Goal: Task Accomplishment & Management: Manage account settings

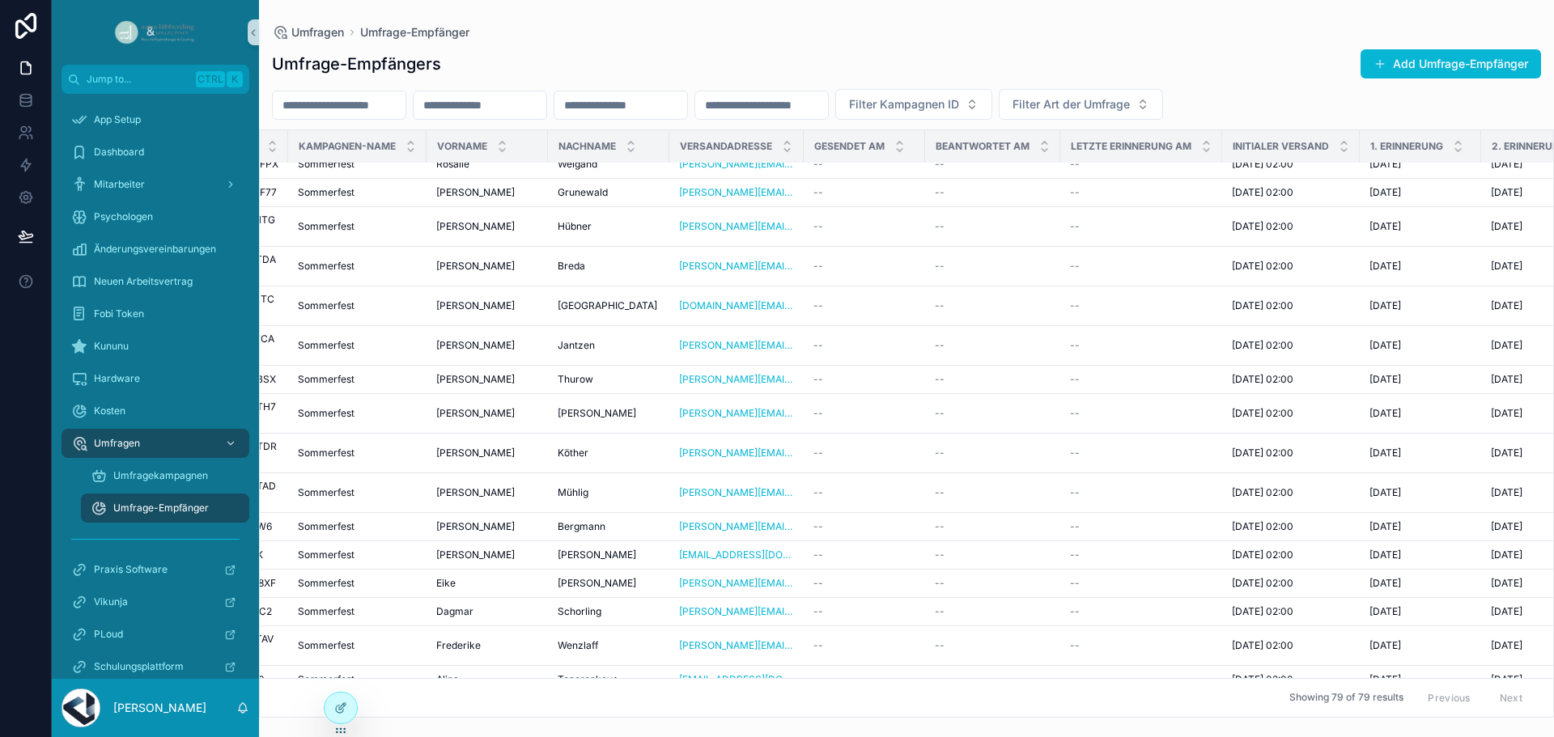
scroll to position [81, 0]
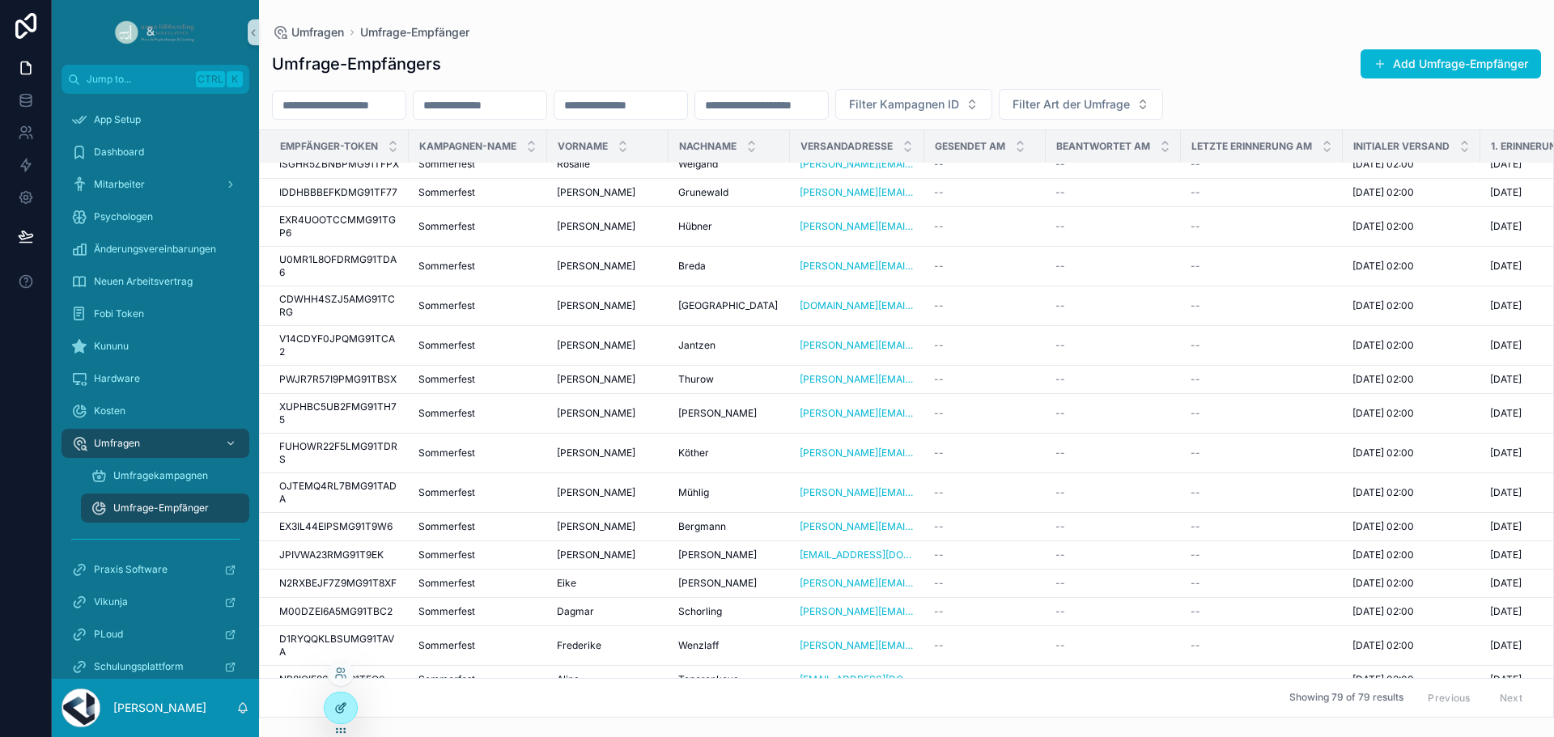
click at [330, 700] on div at bounding box center [341, 708] width 32 height 31
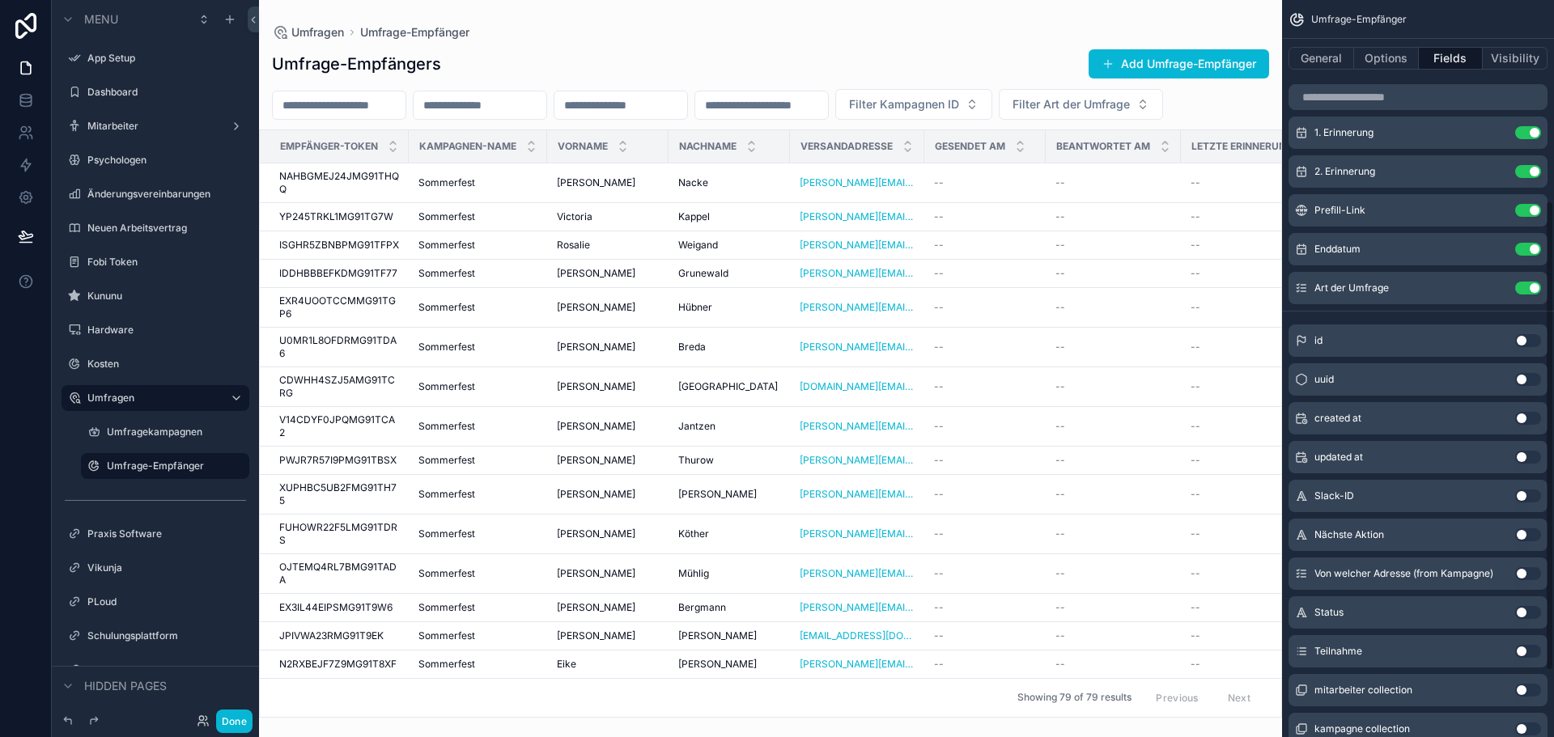
scroll to position [405, 0]
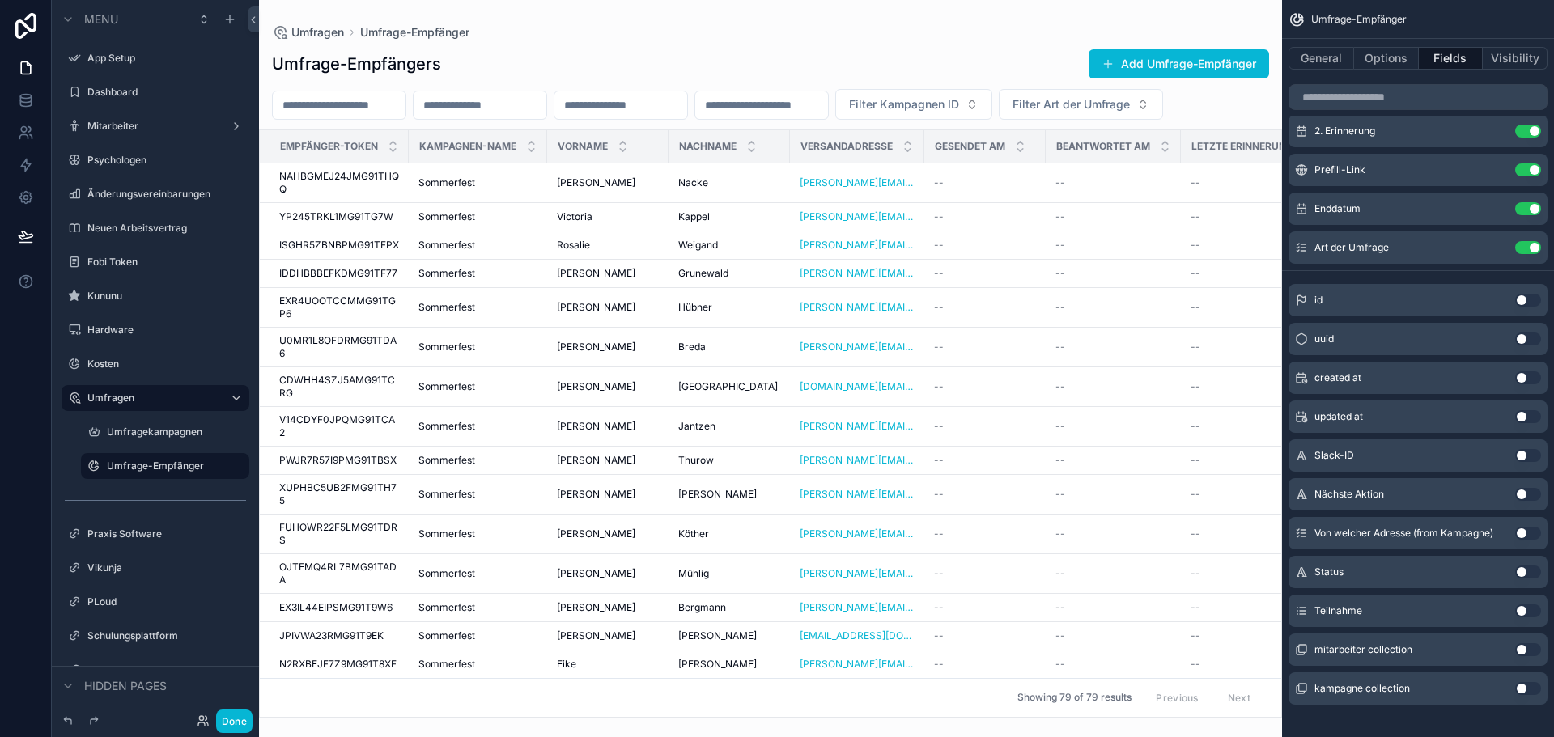
click at [1526, 499] on button "Use setting" at bounding box center [1528, 494] width 26 height 13
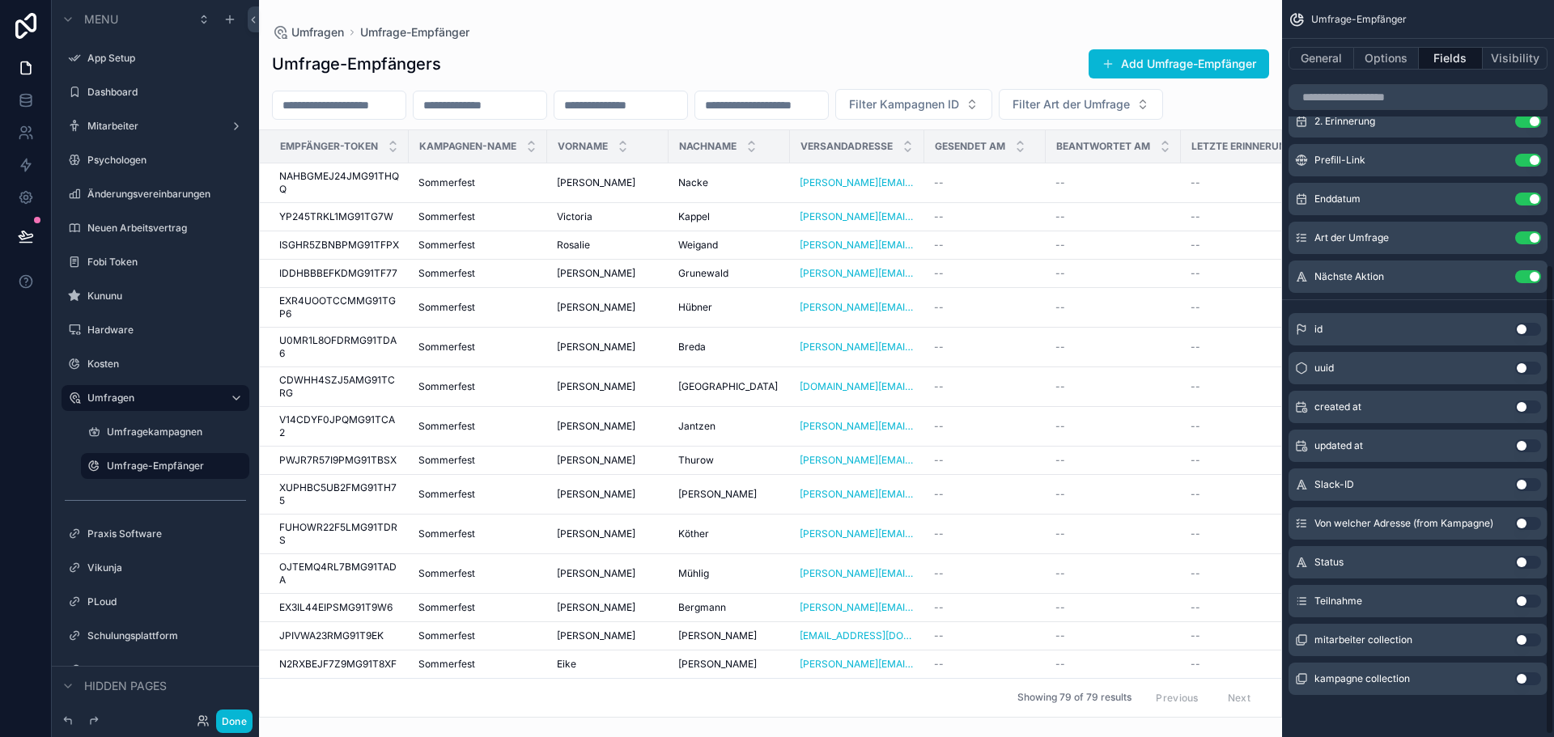
scroll to position [418, 0]
click at [1527, 562] on button "Use setting" at bounding box center [1528, 559] width 26 height 13
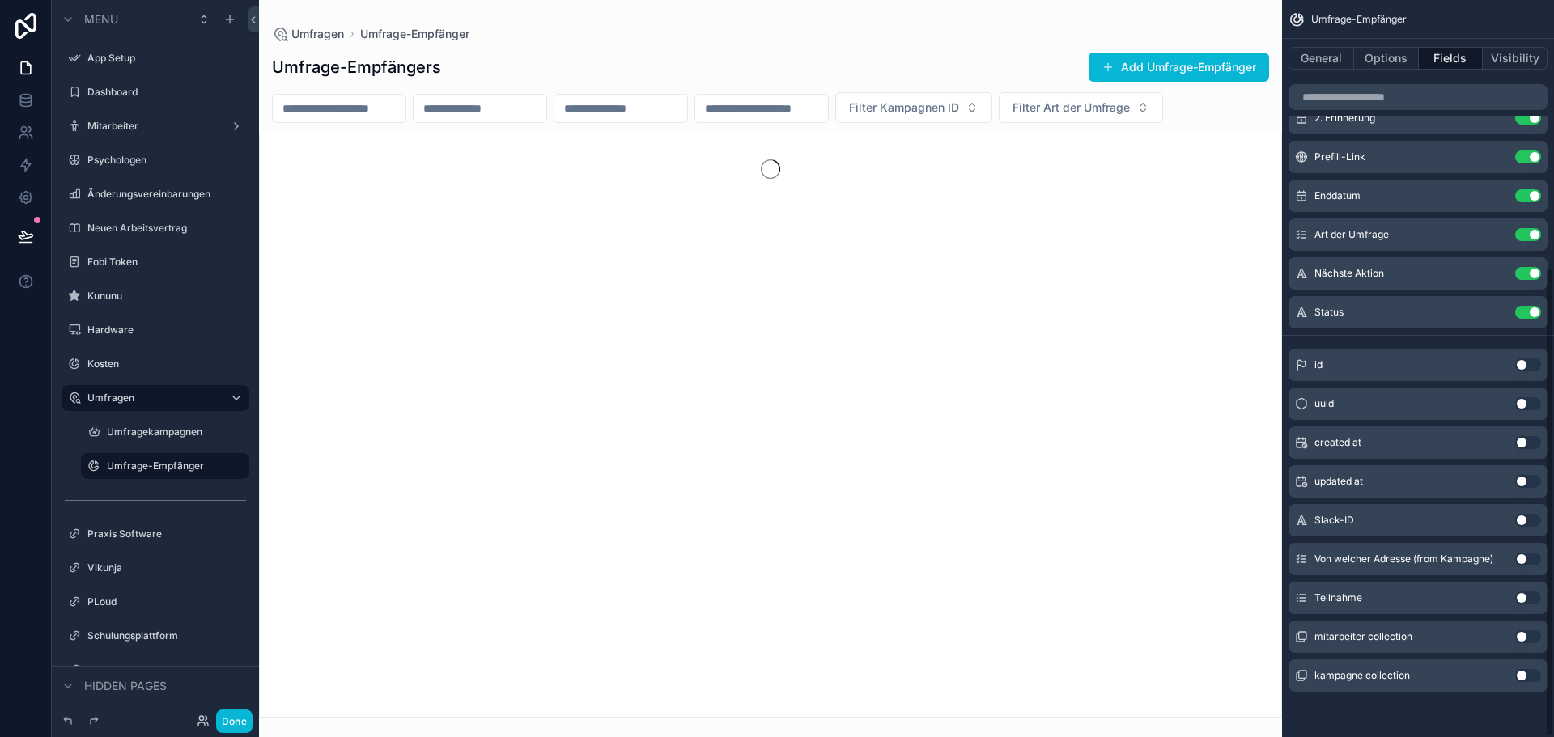
click at [1527, 593] on button "Use setting" at bounding box center [1528, 598] width 26 height 13
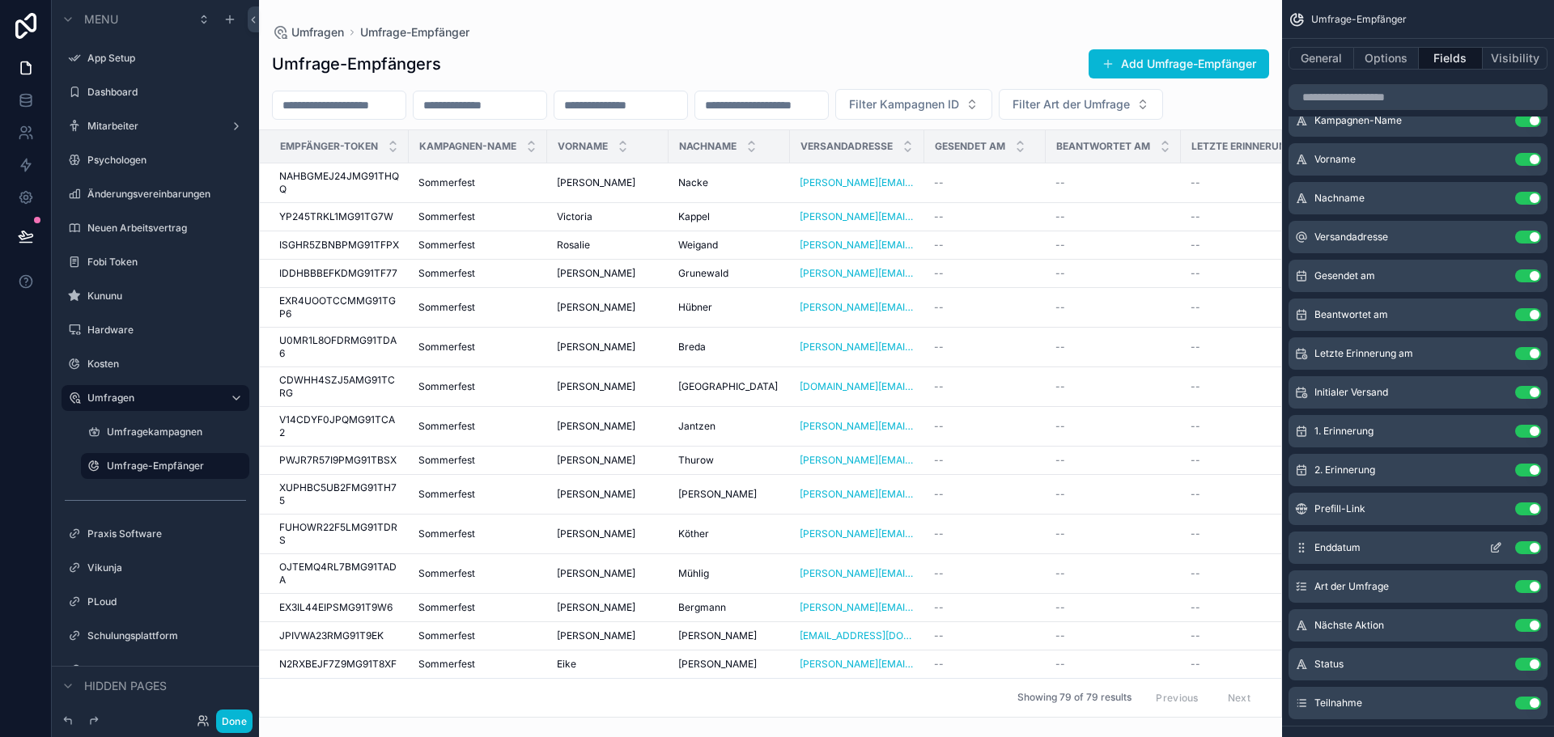
scroll to position [94, 0]
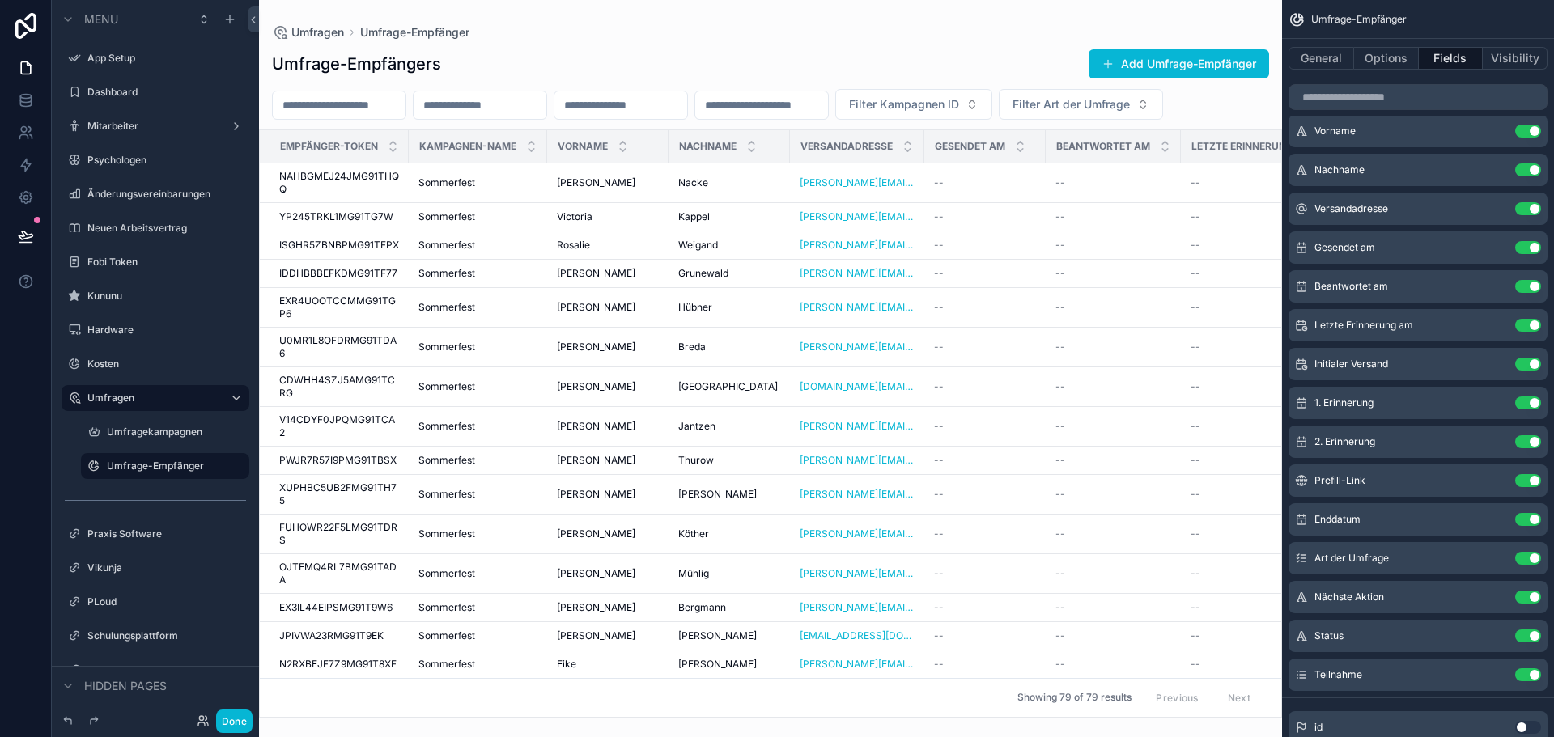
drag, startPoint x: 549, startPoint y: 712, endPoint x: 637, endPoint y: 707, distance: 88.3
click at [637, 707] on div "scrollable content" at bounding box center [770, 368] width 1023 height 737
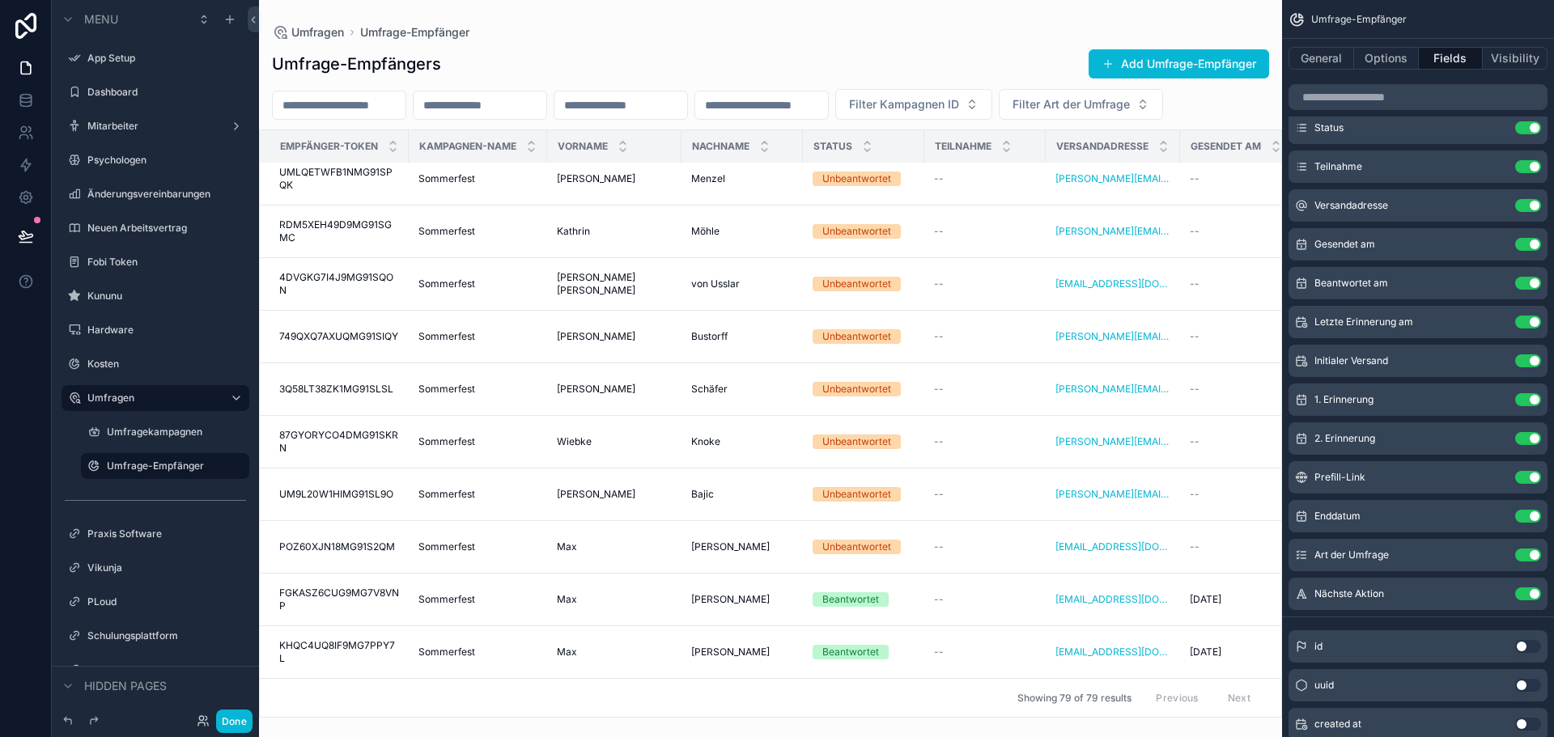
scroll to position [9646, 0]
click at [953, 593] on div "--" at bounding box center [985, 599] width 102 height 13
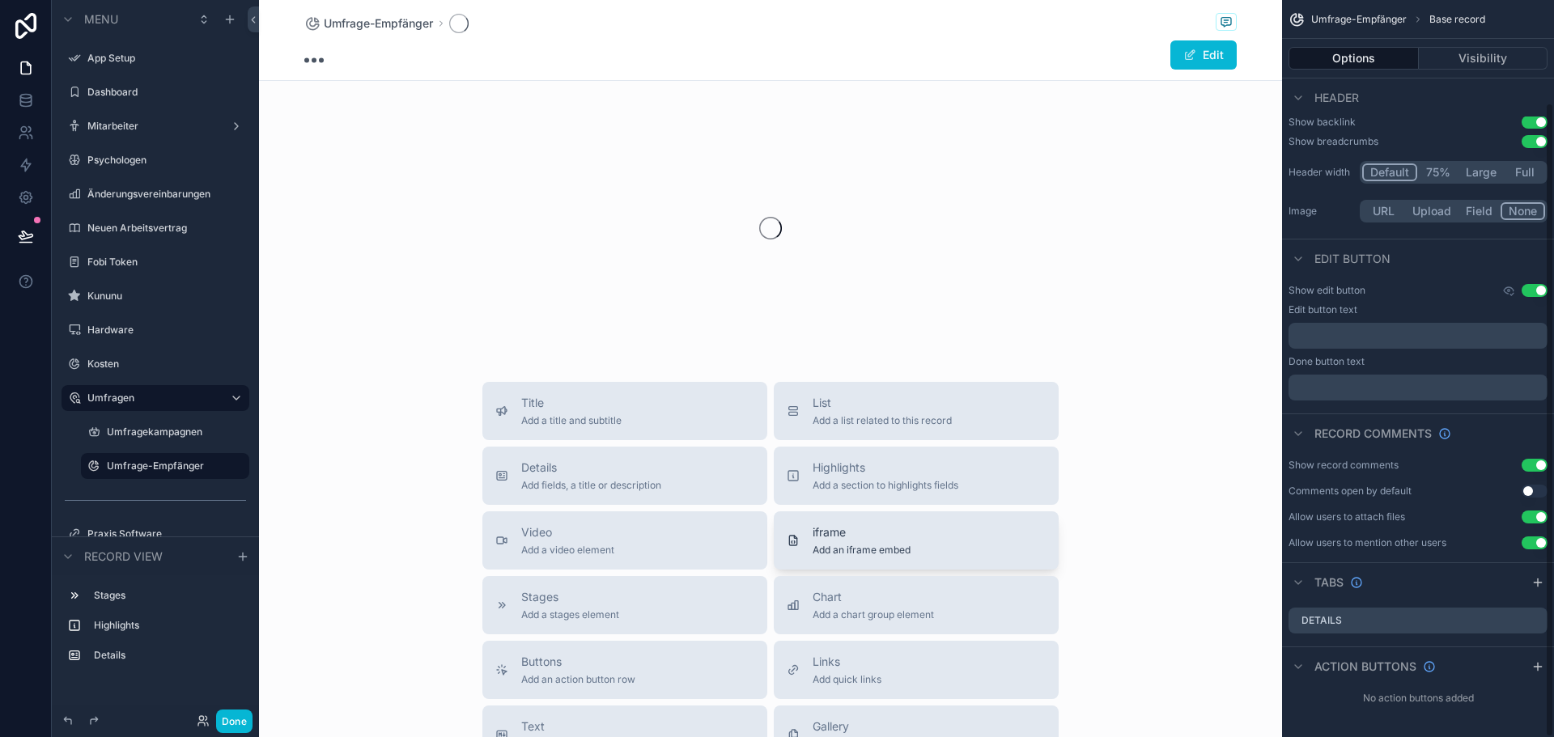
scroll to position [119, 0]
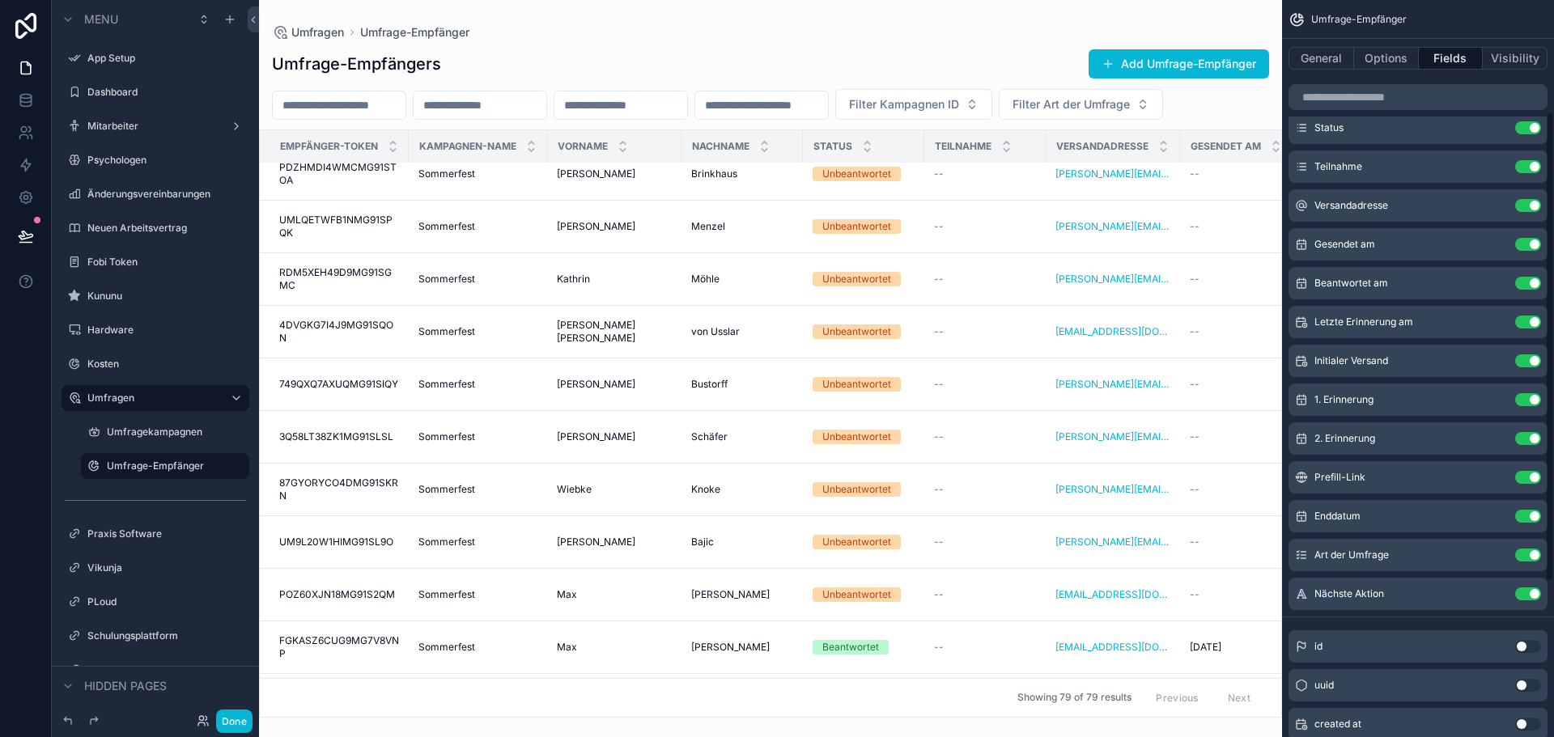
scroll to position [9646, 0]
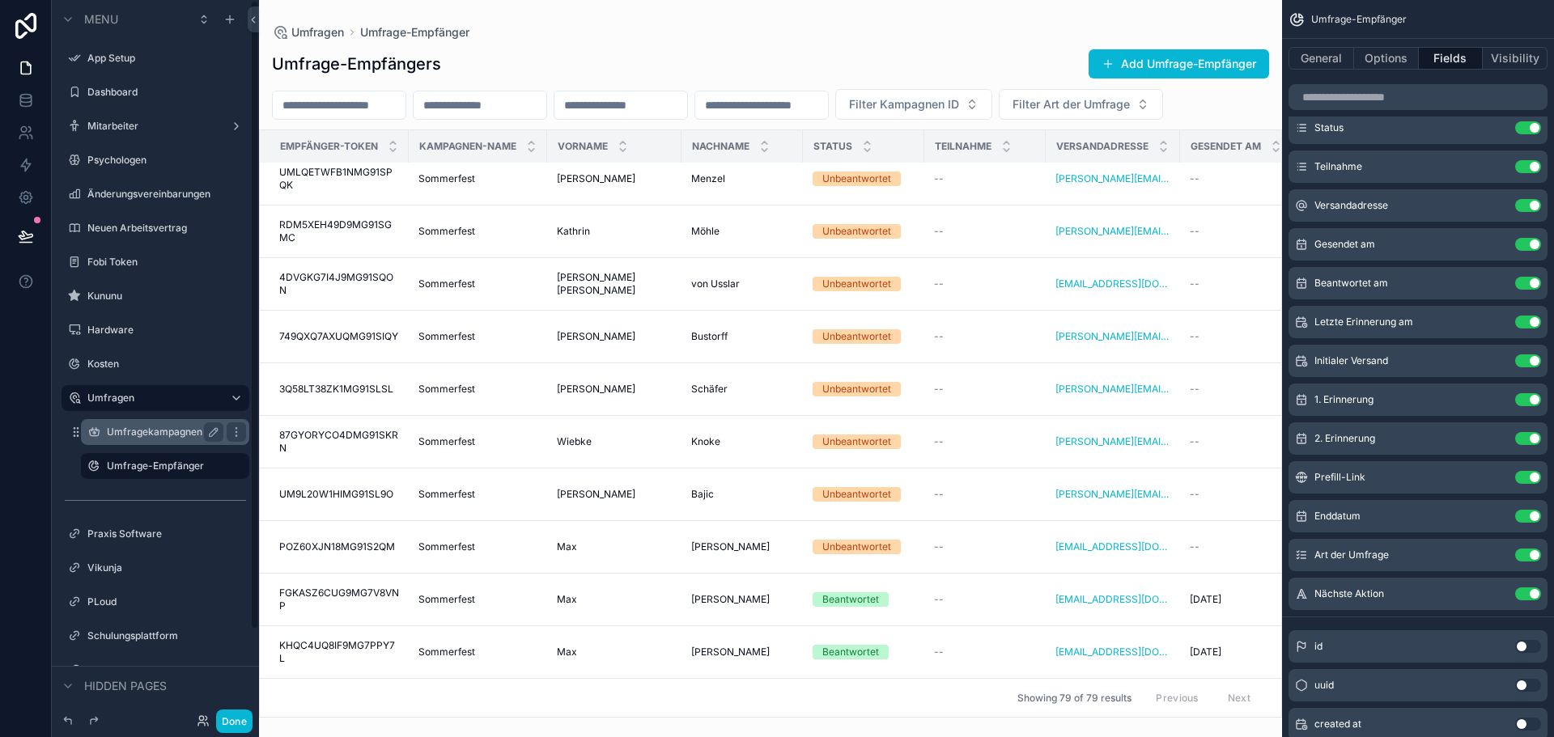
click at [176, 435] on label "Umfragekampagnen" at bounding box center [162, 432] width 110 height 13
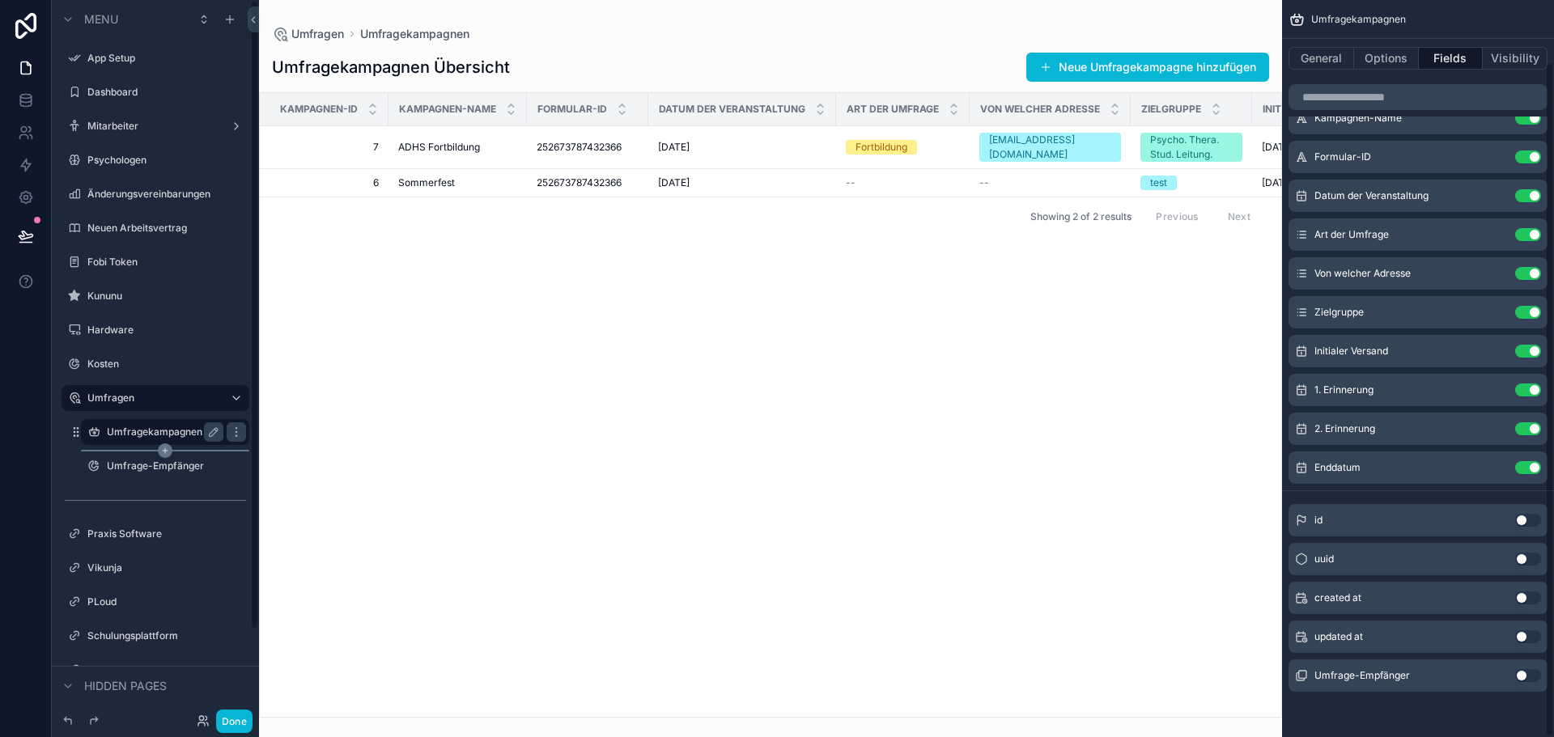
scroll to position [68, 0]
click at [154, 462] on label "Umfrage-Empfänger" at bounding box center [162, 466] width 110 height 13
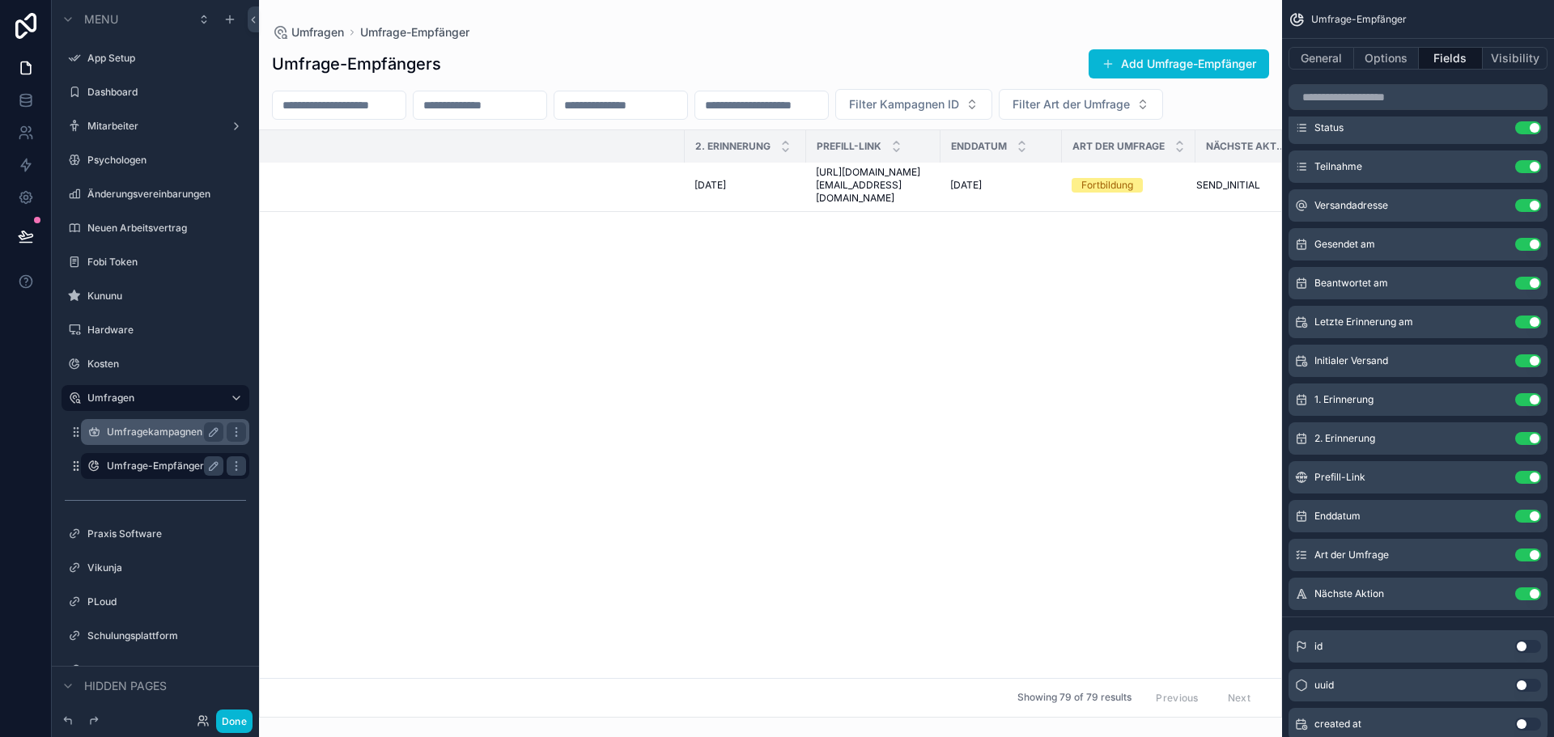
scroll to position [3156, 1884]
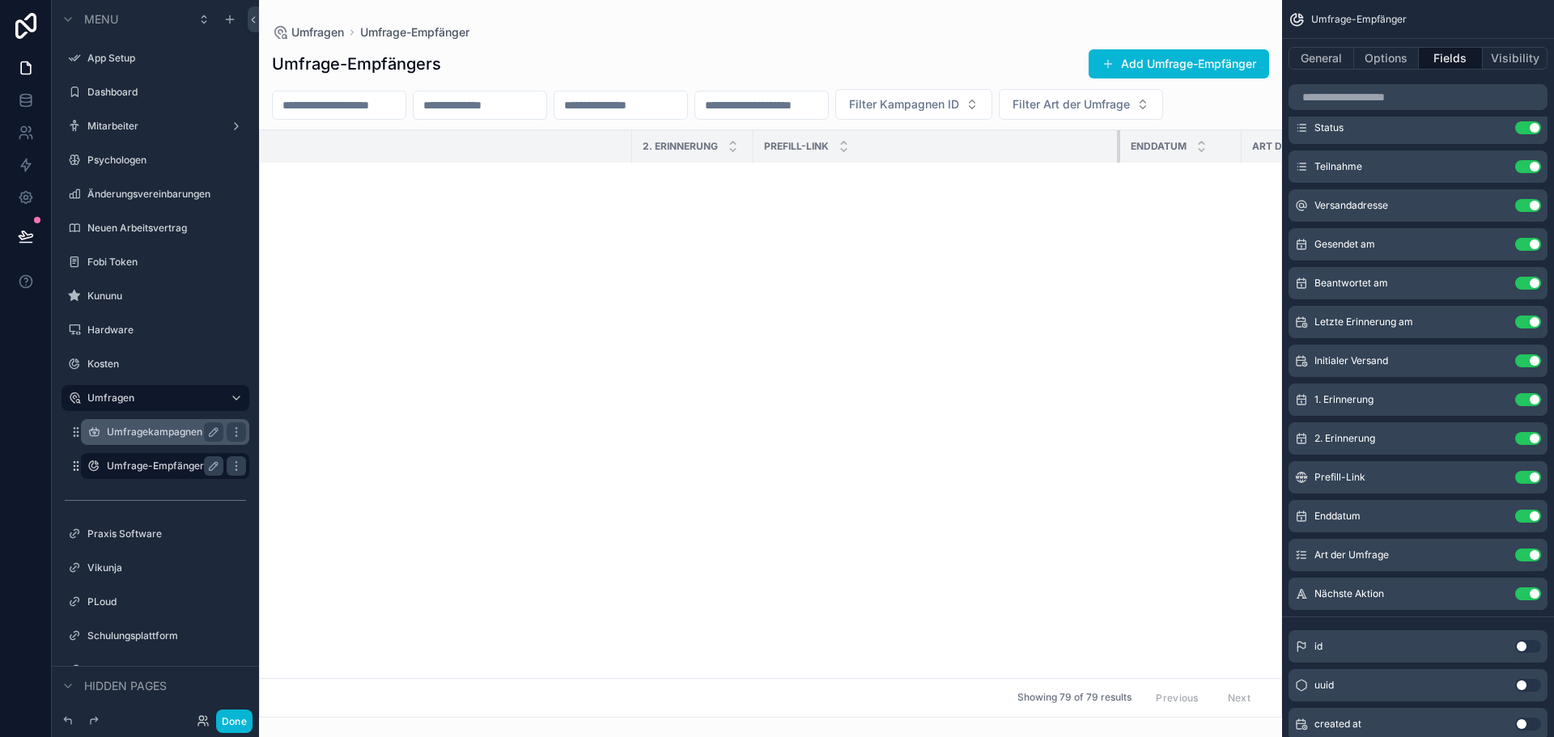
drag, startPoint x: 888, startPoint y: 179, endPoint x: 1120, endPoint y: 181, distance: 232.3
click at [1120, 163] on div "scrollable content" at bounding box center [1120, 146] width 6 height 32
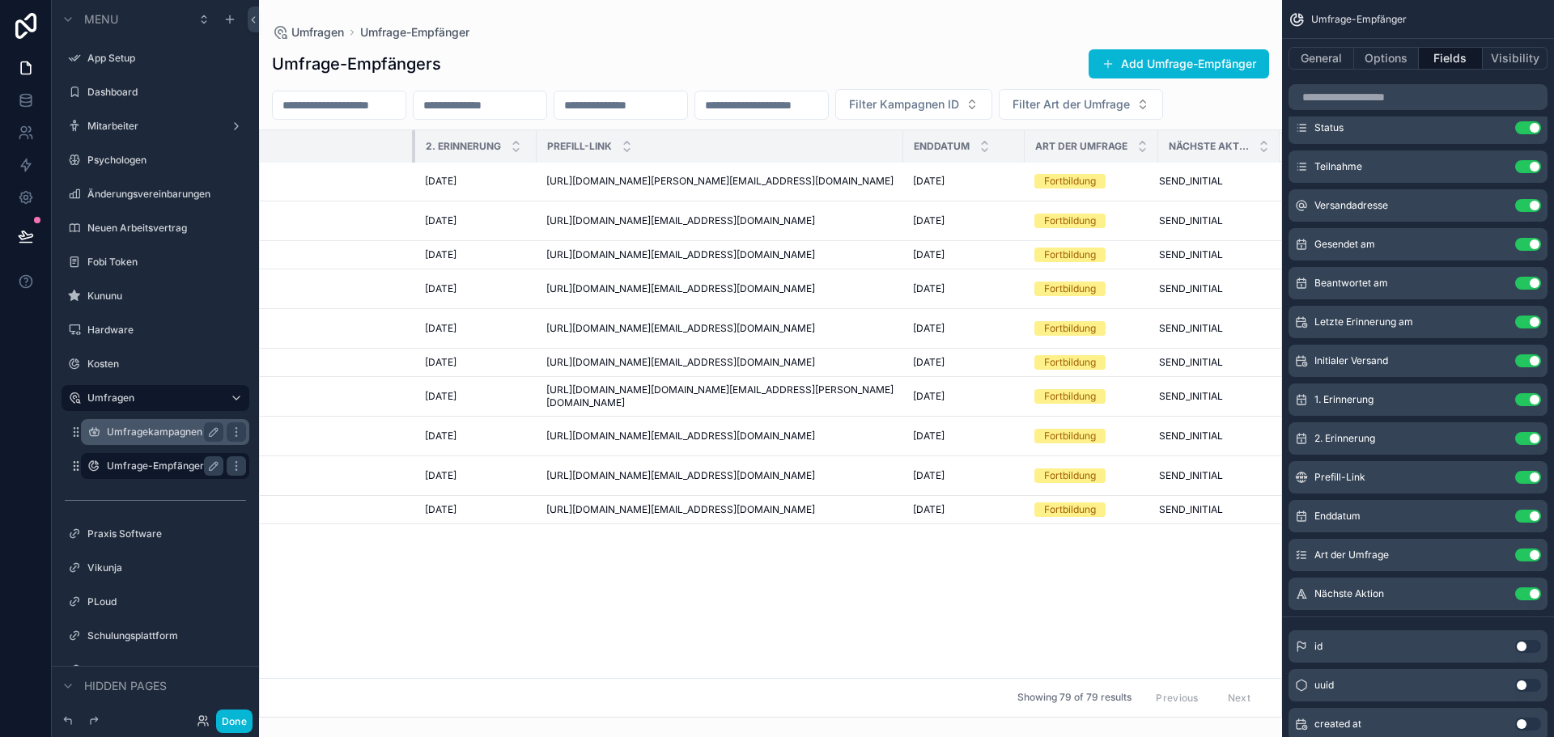
scroll to position [2431, 1793]
drag, startPoint x: 631, startPoint y: 177, endPoint x: 308, endPoint y: 196, distance: 324.3
click at [308, 163] on th "1. Erinnerung" at bounding box center [180, 146] width 469 height 33
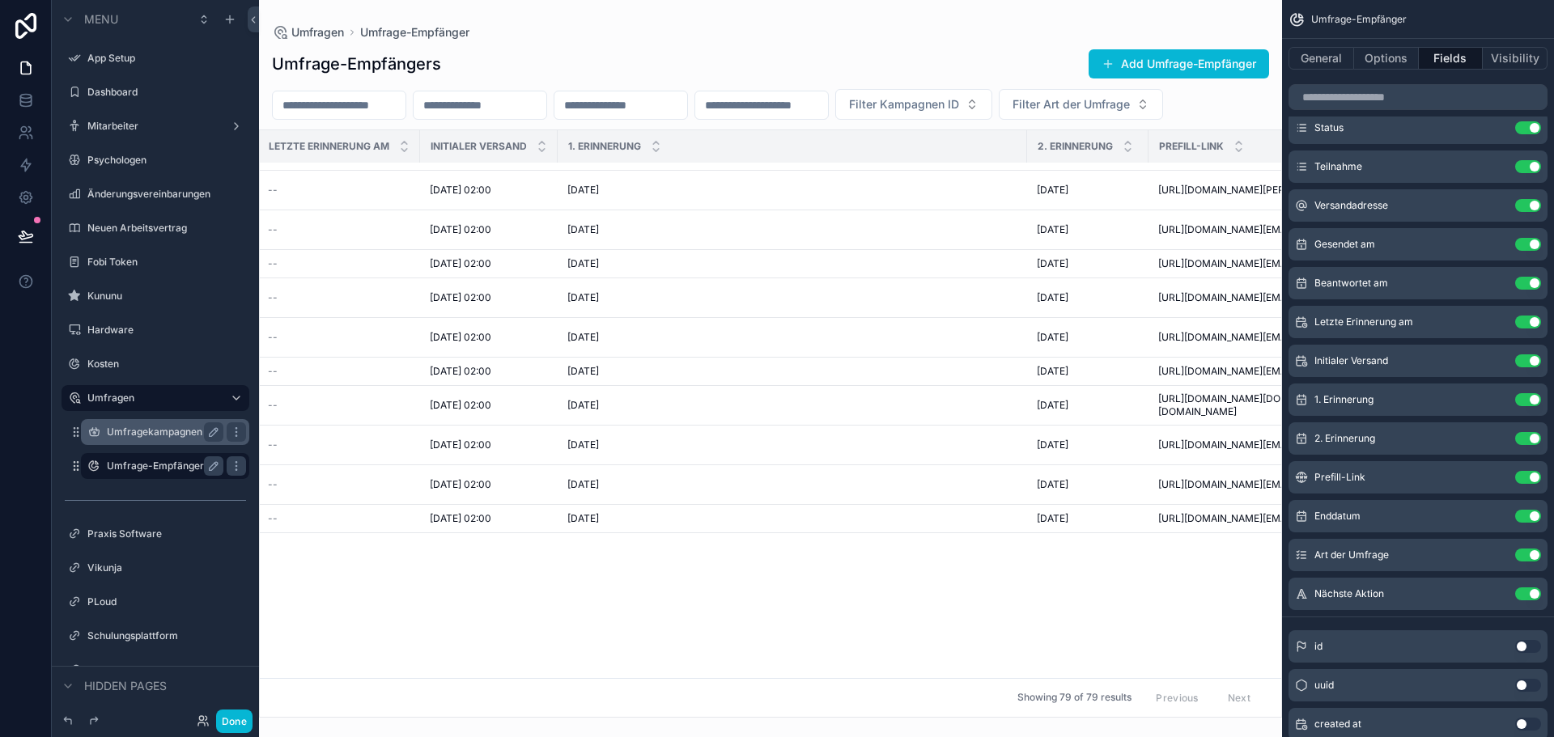
scroll to position [2408, 1165]
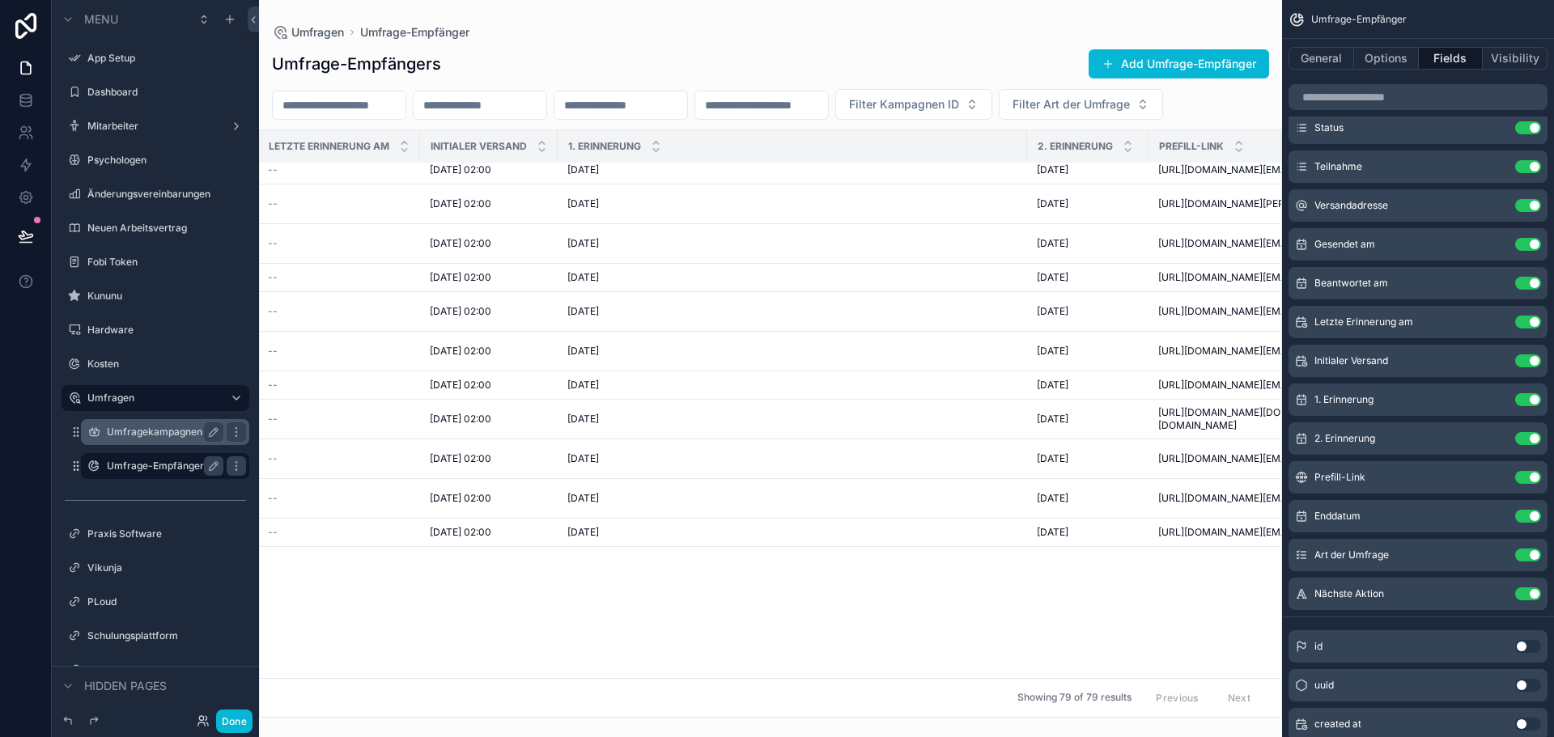
drag, startPoint x: 1029, startPoint y: 180, endPoint x: 1021, endPoint y: 182, distance: 8.3
click at [1021, 163] on tr "Empfänger-Token Kampagnen-Name Vorname Nachname Status Teilnahme Versandadresse…" at bounding box center [493, 146] width 2799 height 33
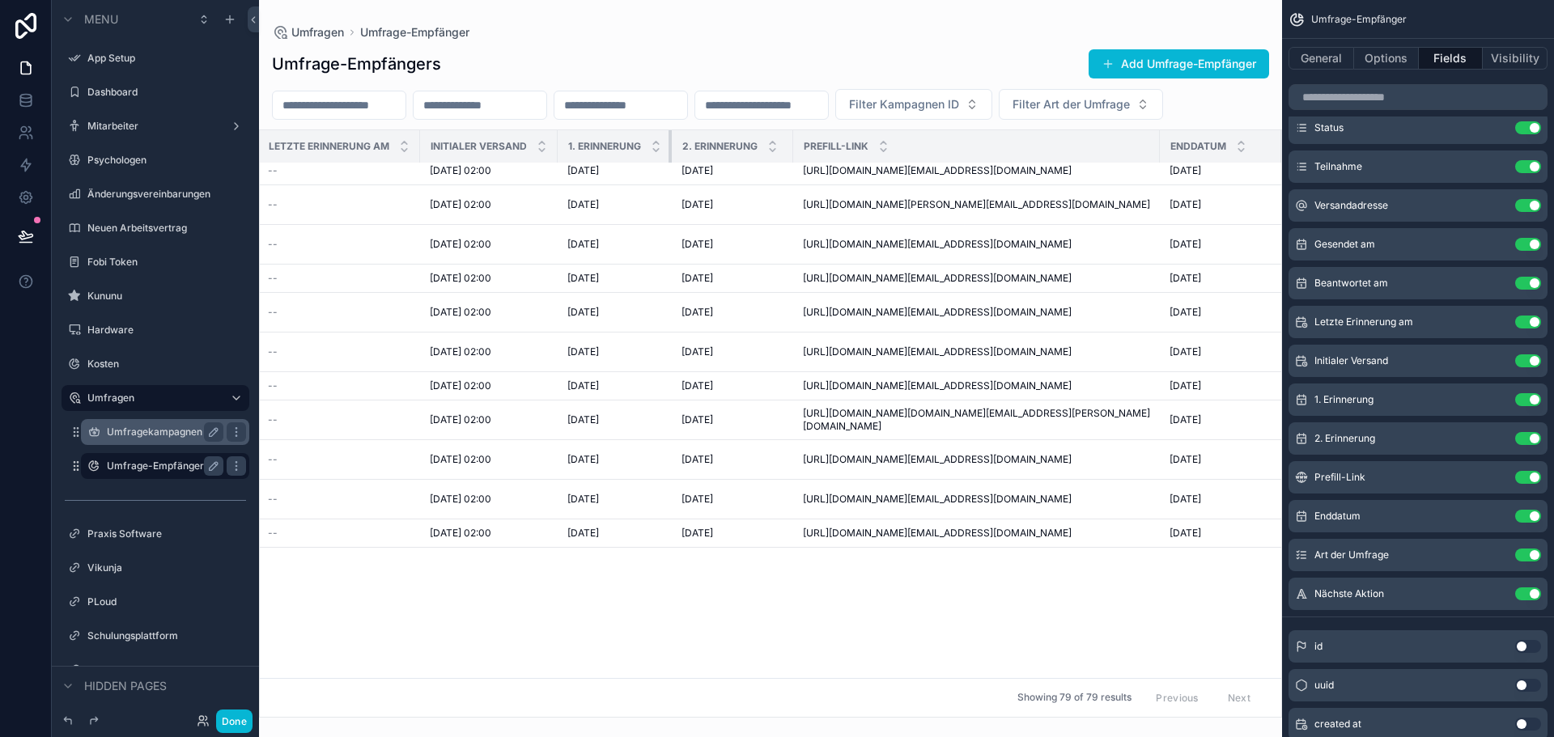
drag, startPoint x: 1028, startPoint y: 183, endPoint x: 670, endPoint y: 190, distance: 357.8
click at [670, 163] on th "1. Erinnerung" at bounding box center [615, 146] width 114 height 33
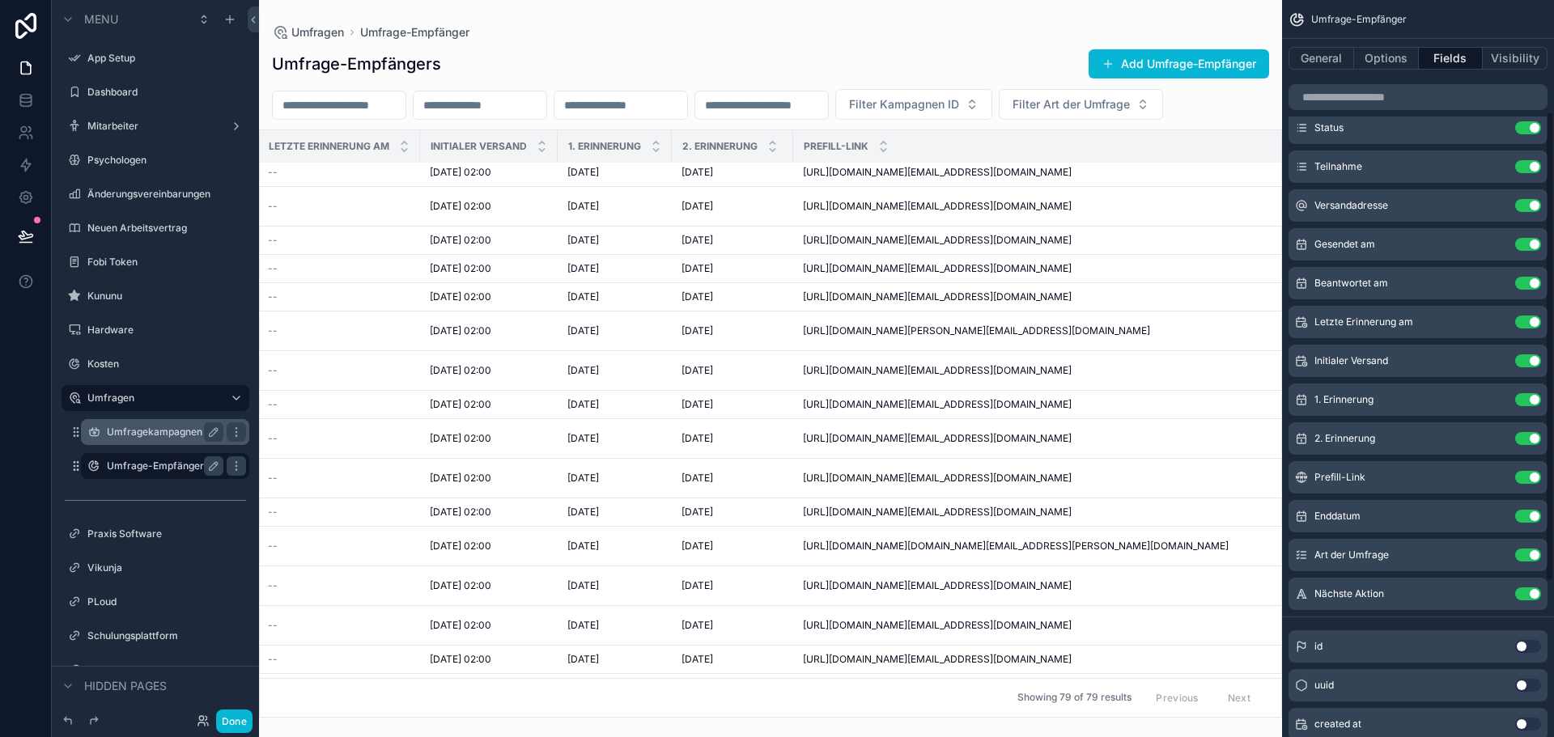
scroll to position [2084, 1165]
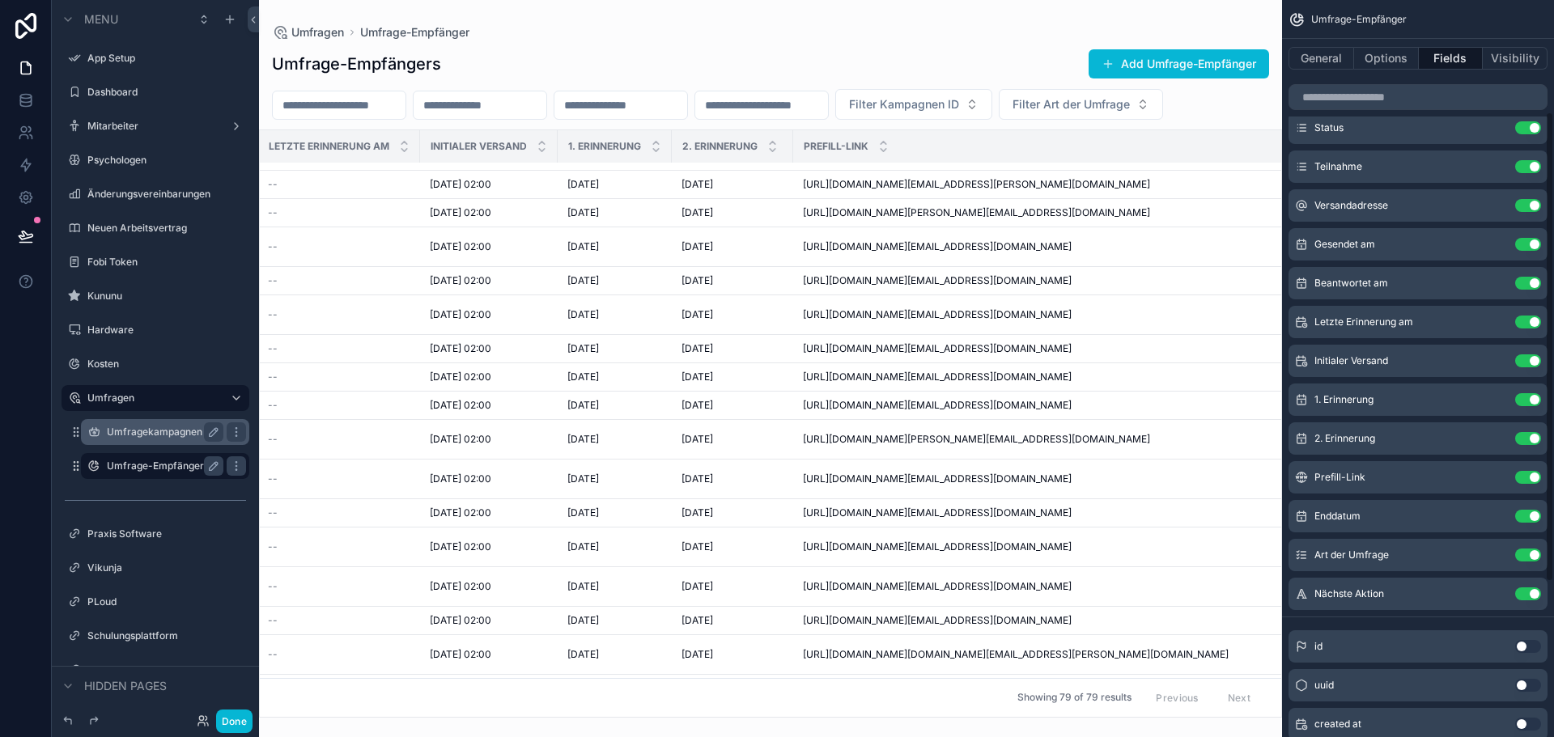
drag, startPoint x: 1161, startPoint y: 183, endPoint x: 1553, endPoint y: 172, distance: 391.9
click at [1553, 172] on div "Jump to... Ctrl K App Setup Dashboard Mitarbeiter Psychologen Änderungsvereinba…" at bounding box center [906, 368] width 1295 height 737
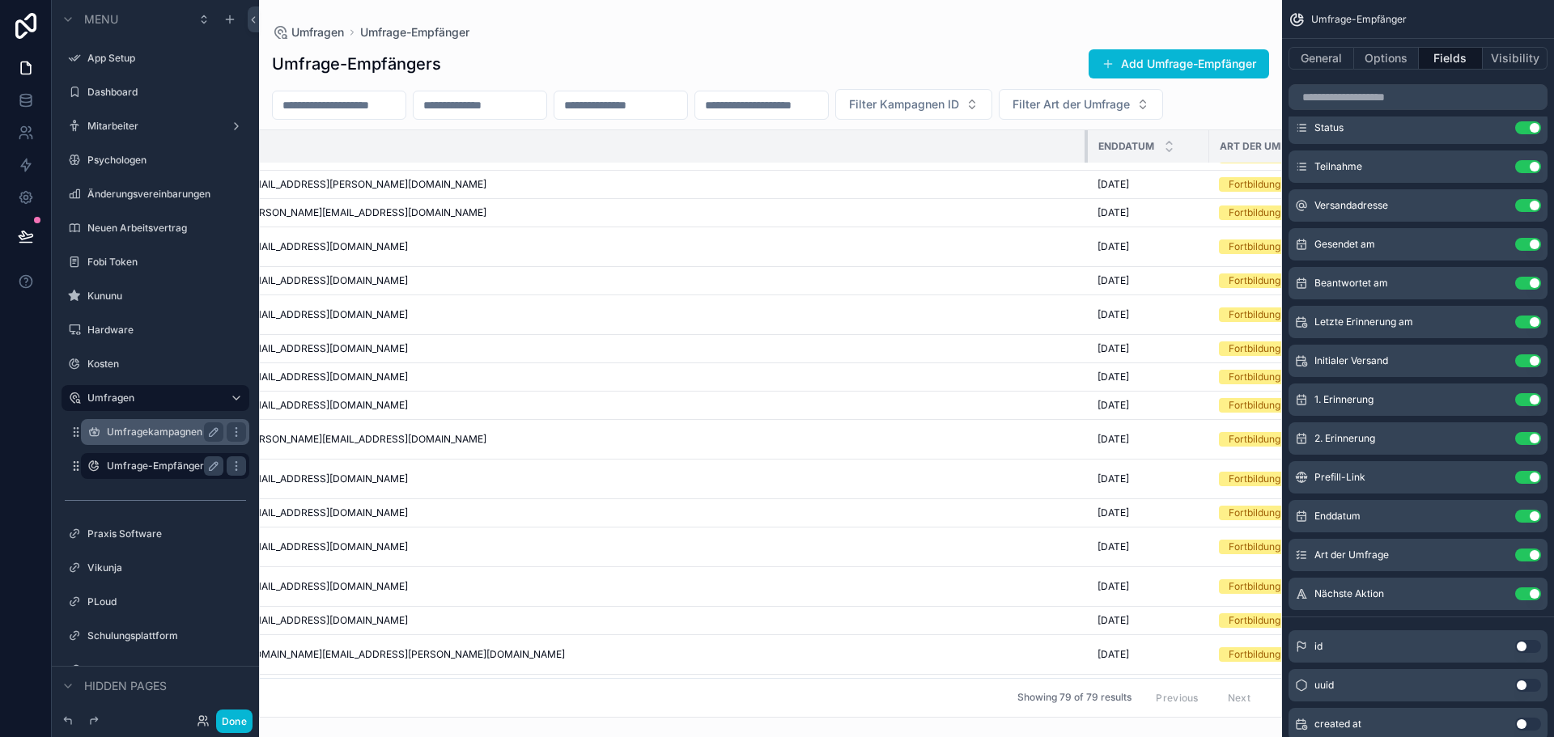
scroll to position [2027, 1829]
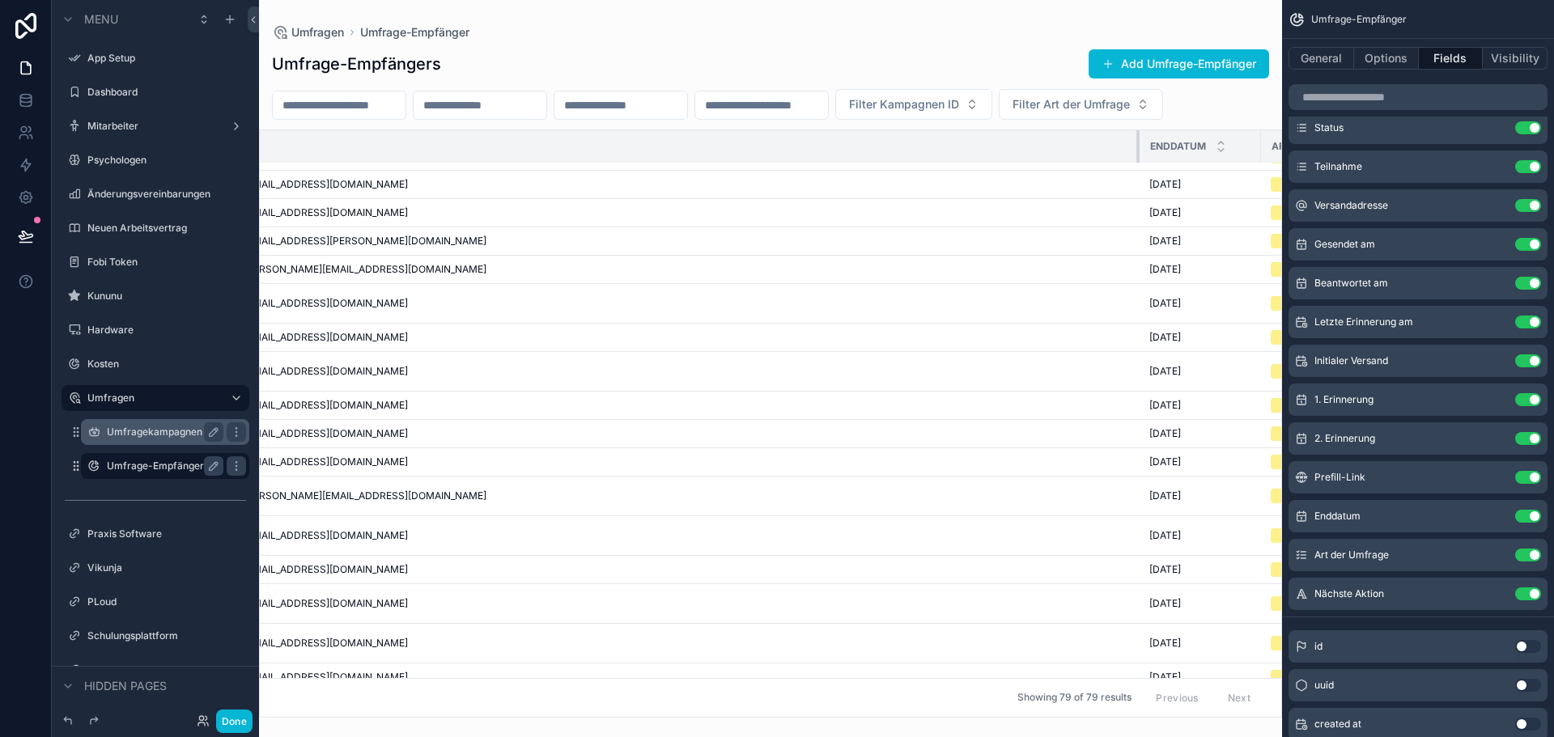
drag, startPoint x: 888, startPoint y: 181, endPoint x: 1152, endPoint y: 197, distance: 265.1
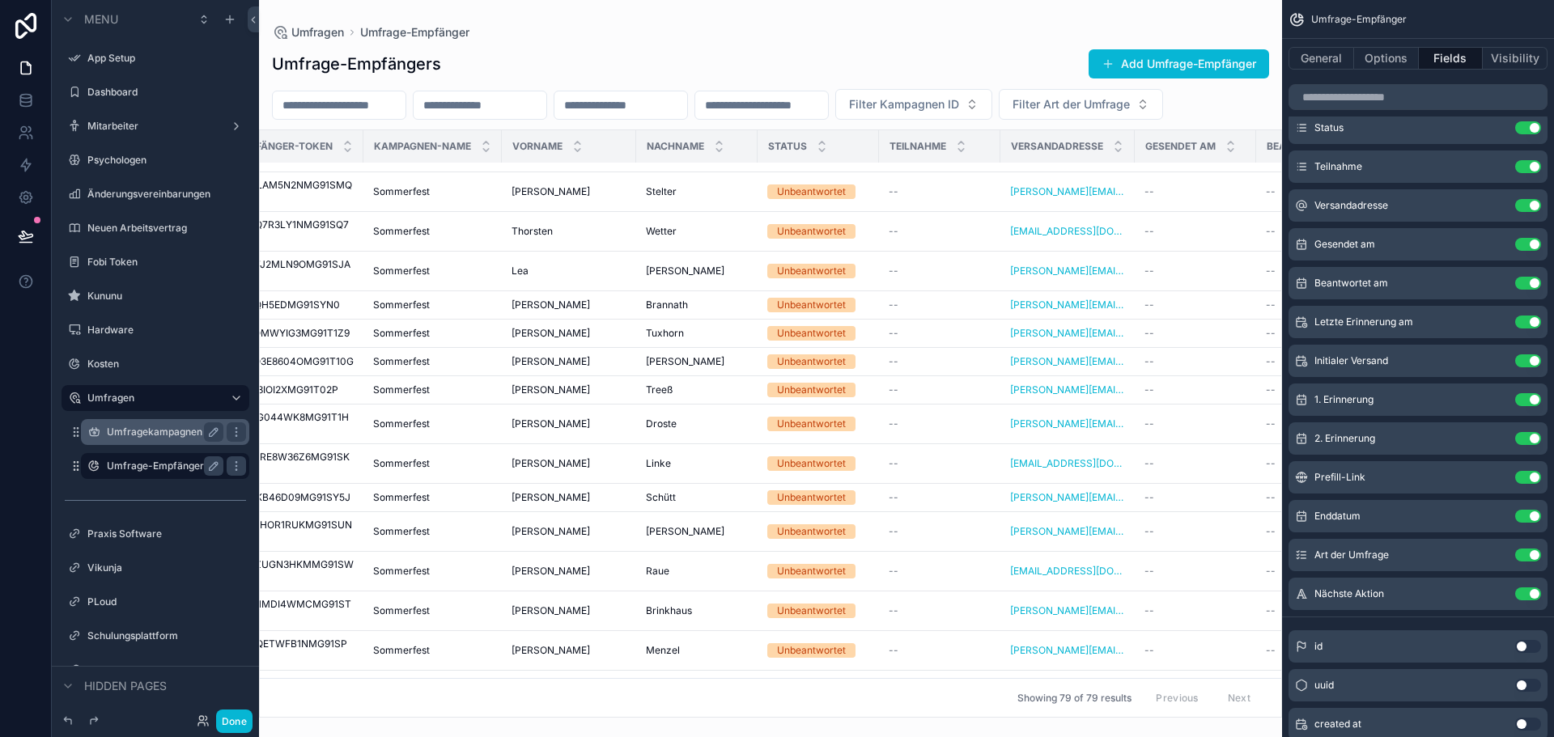
scroll to position [3444, 45]
